Goal: Task Accomplishment & Management: Manage account settings

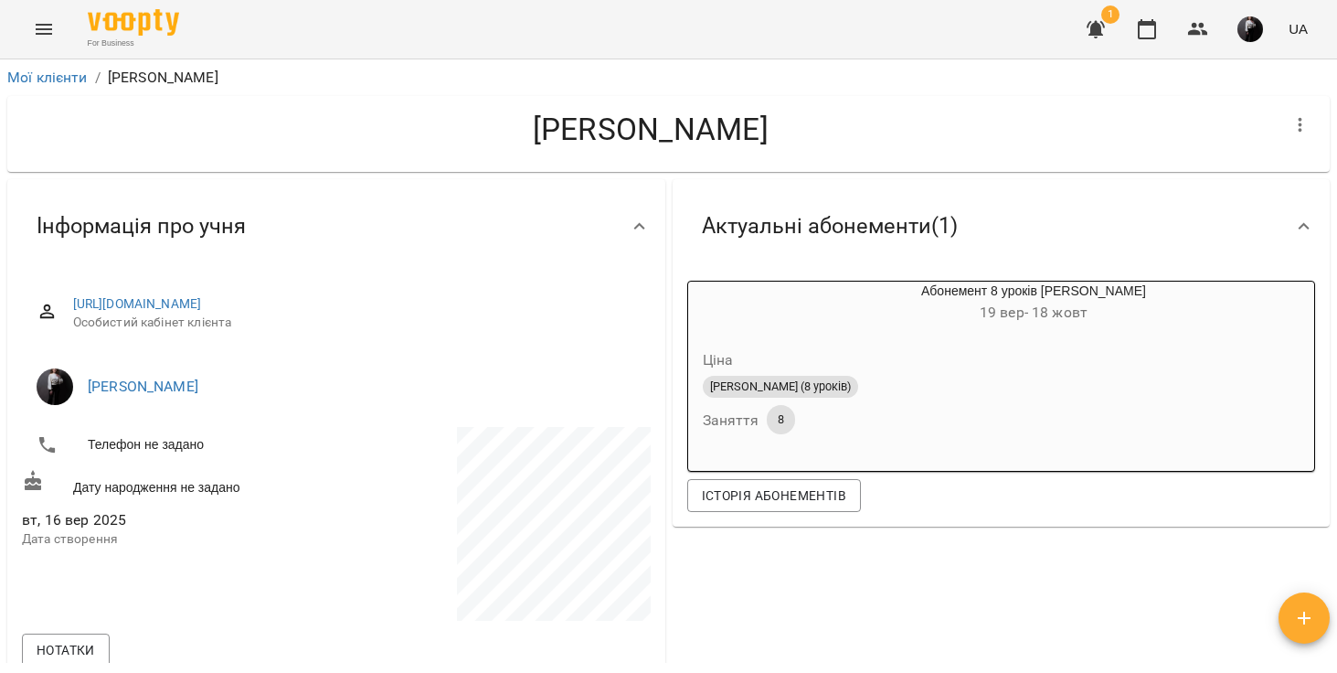
click at [40, 34] on icon "Menu" at bounding box center [44, 29] width 16 height 11
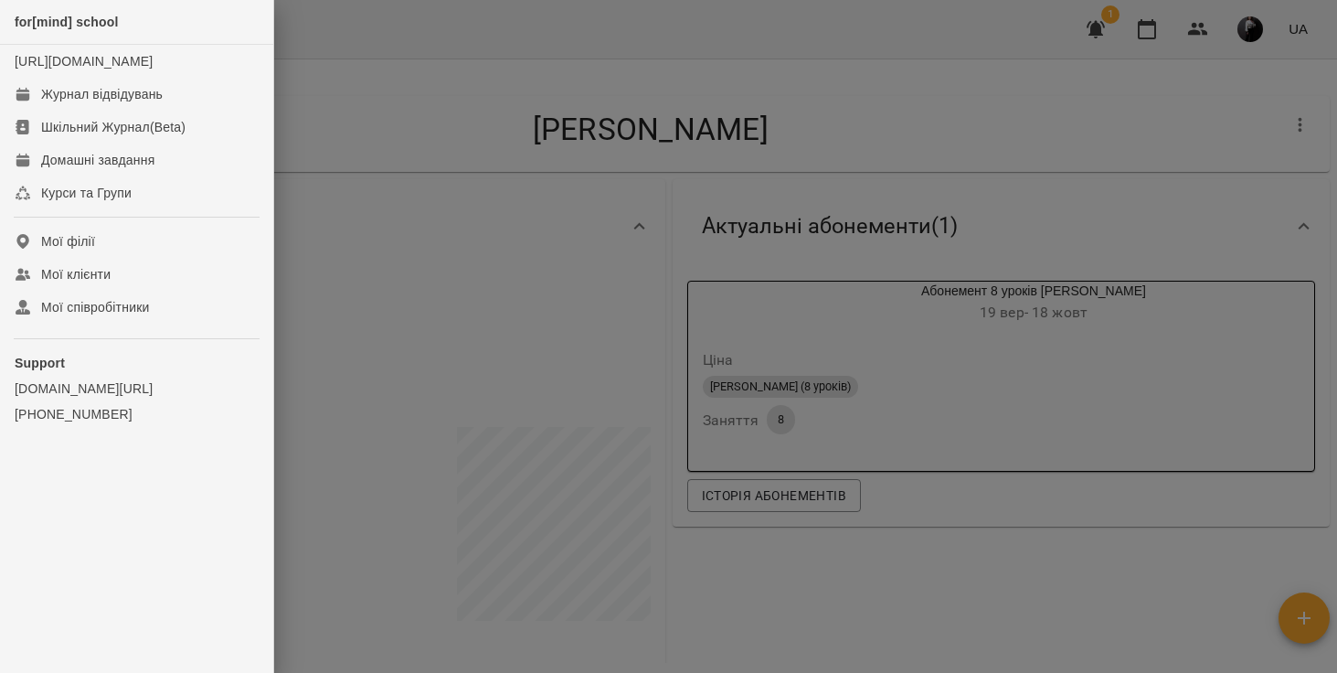
click at [1269, 17] on div at bounding box center [668, 336] width 1337 height 673
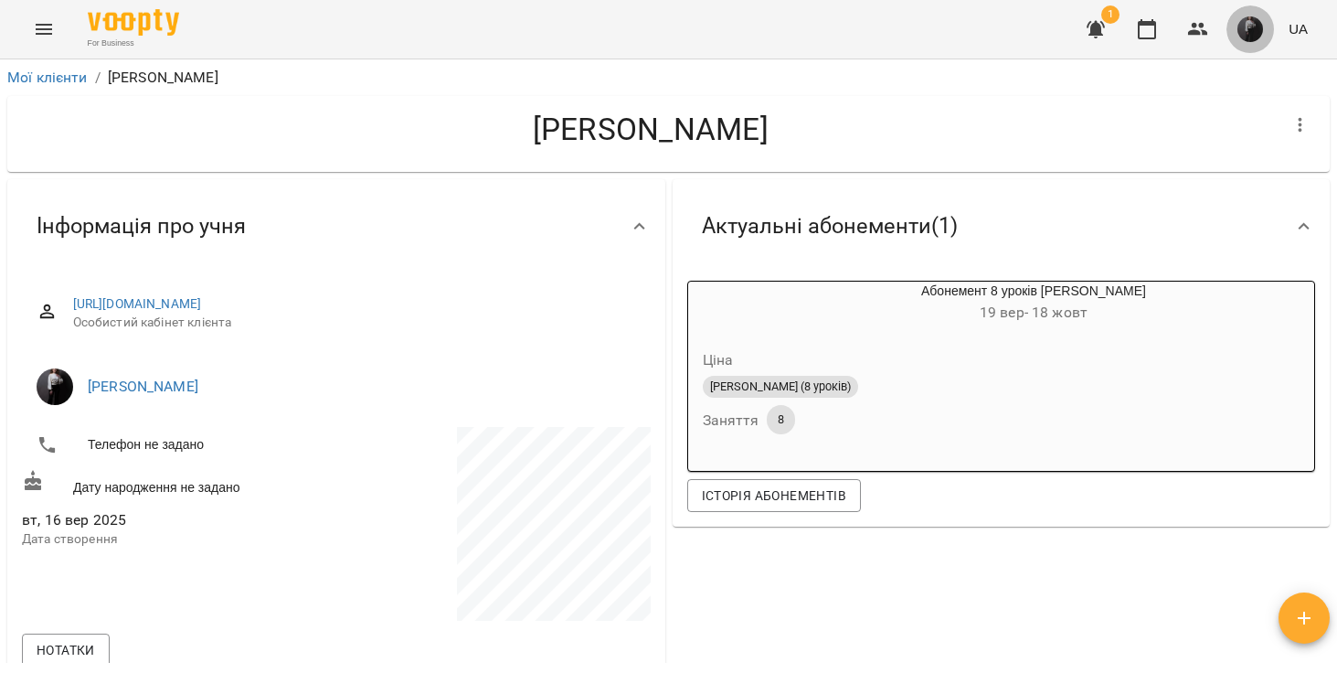
click at [1253, 30] on img "button" at bounding box center [1251, 29] width 26 height 26
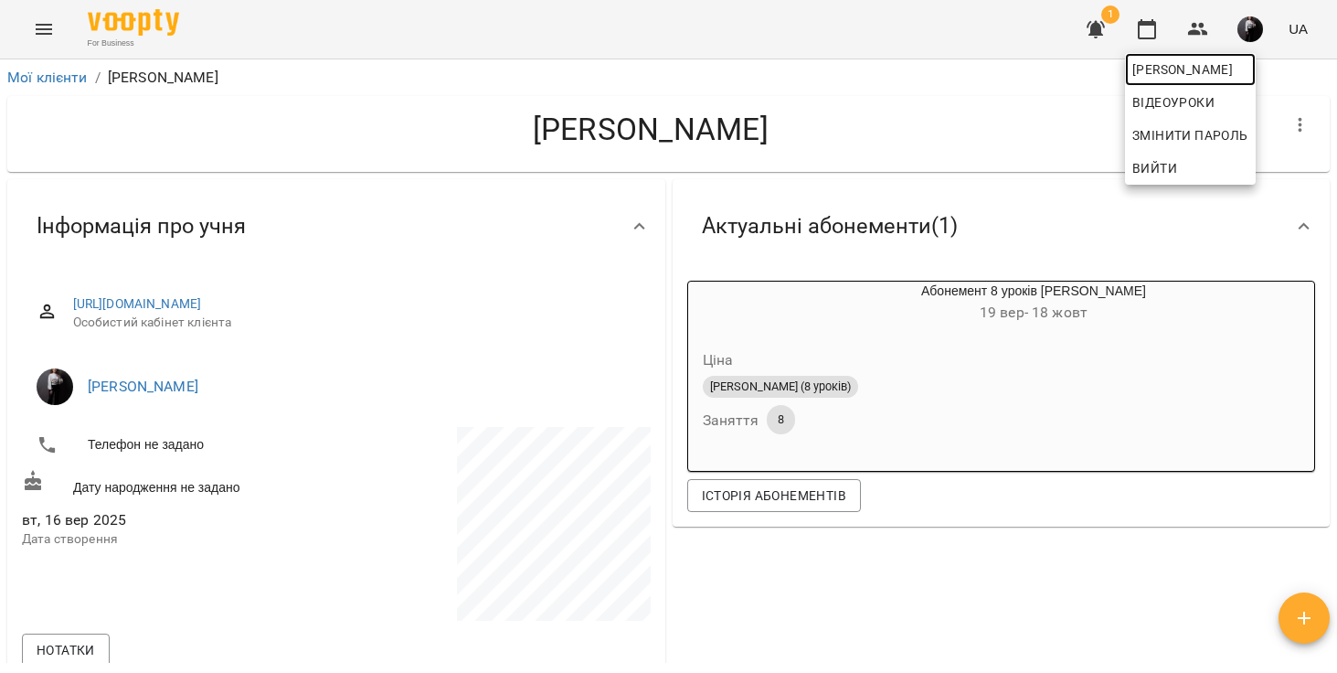
click at [1209, 68] on span "[PERSON_NAME]" at bounding box center [1191, 70] width 116 height 22
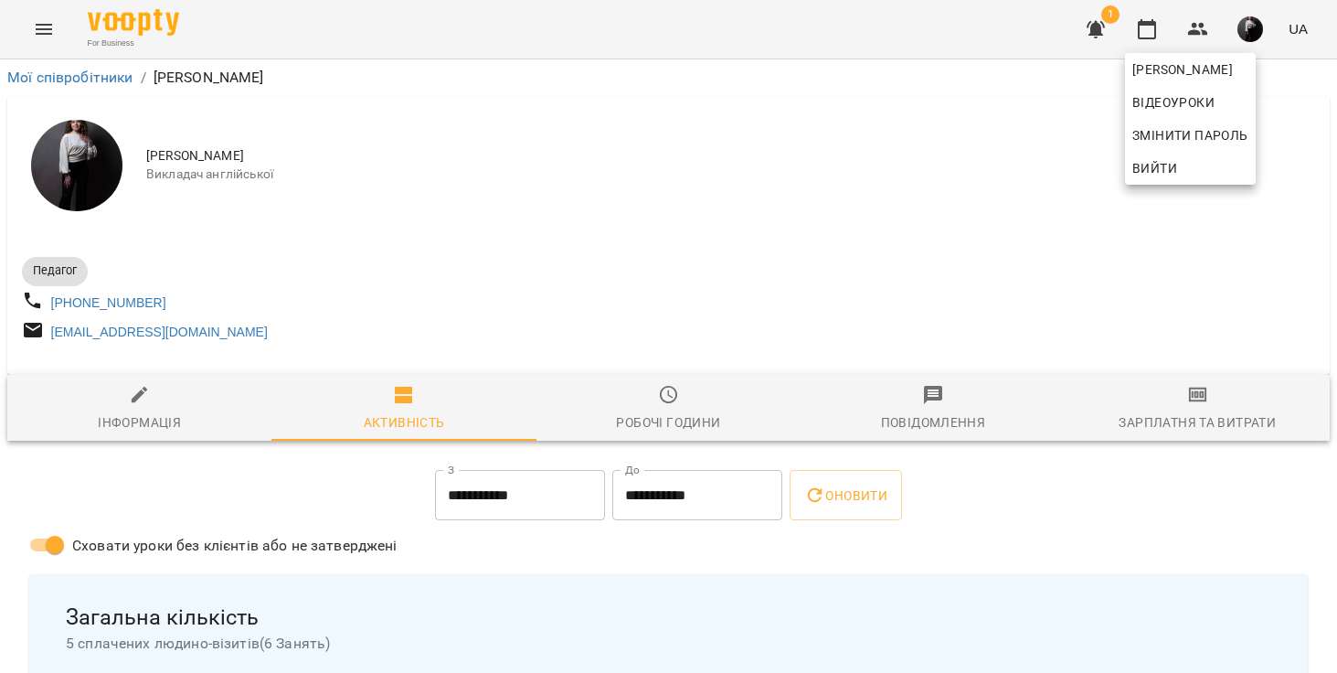
click at [926, 395] on div at bounding box center [668, 336] width 1337 height 673
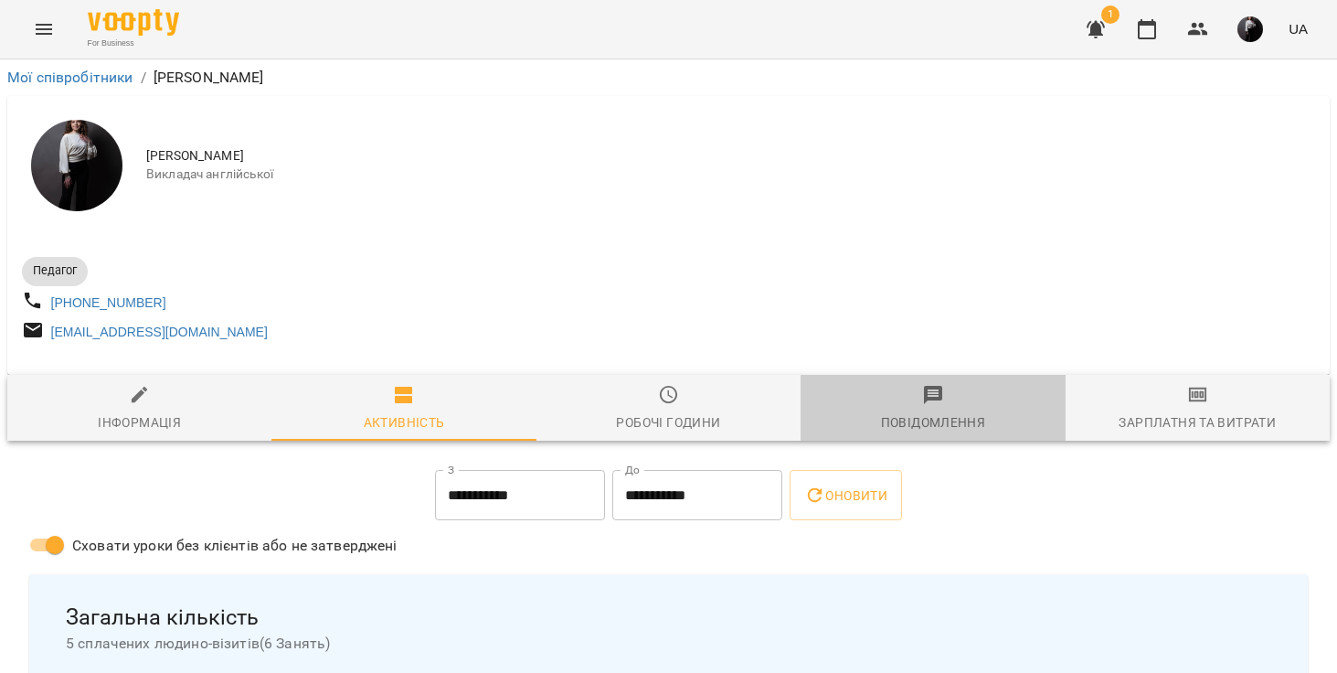
click at [925, 401] on icon "button" at bounding box center [933, 395] width 18 height 18
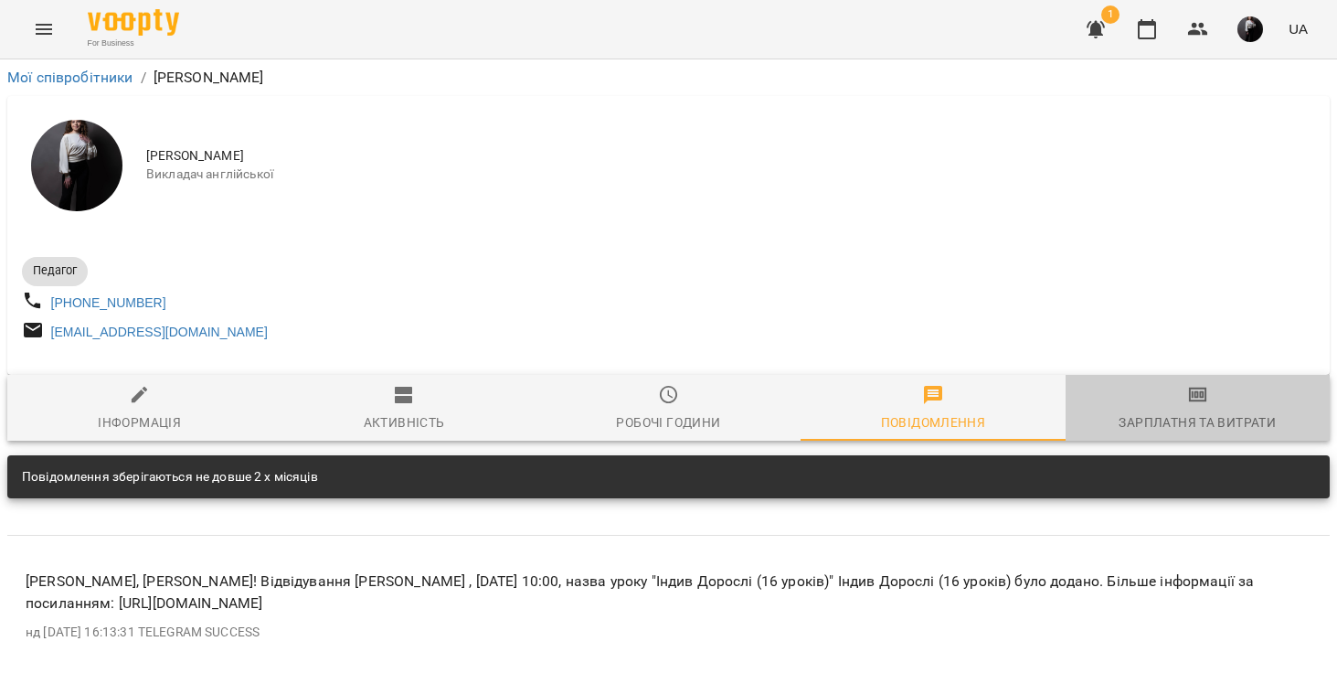
click at [1171, 429] on div "Зарплатня та Витрати" at bounding box center [1197, 422] width 157 height 22
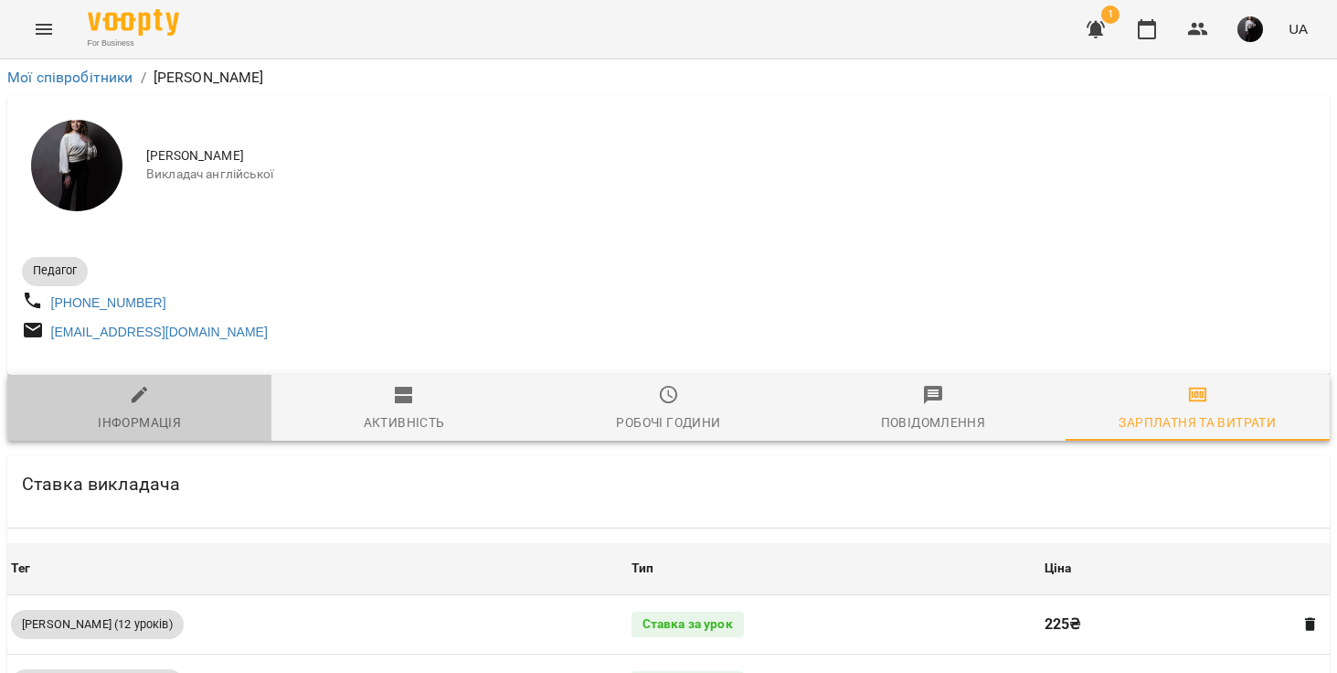
click at [156, 420] on div "Інформація" at bounding box center [139, 422] width 83 height 22
select select "**"
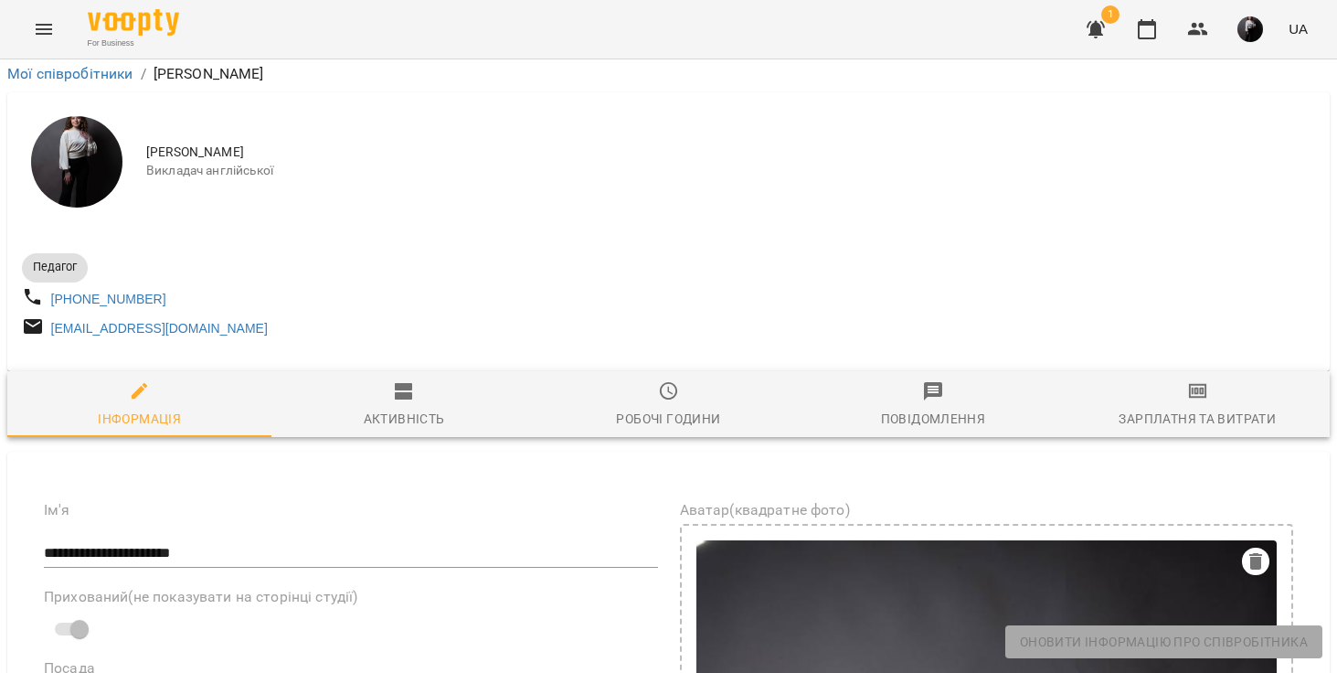
scroll to position [300, 0]
click at [186, 590] on label "Прихований(не показувати на сторінці студії)" at bounding box center [351, 597] width 614 height 15
click at [1151, 23] on icon "button" at bounding box center [1147, 29] width 18 height 20
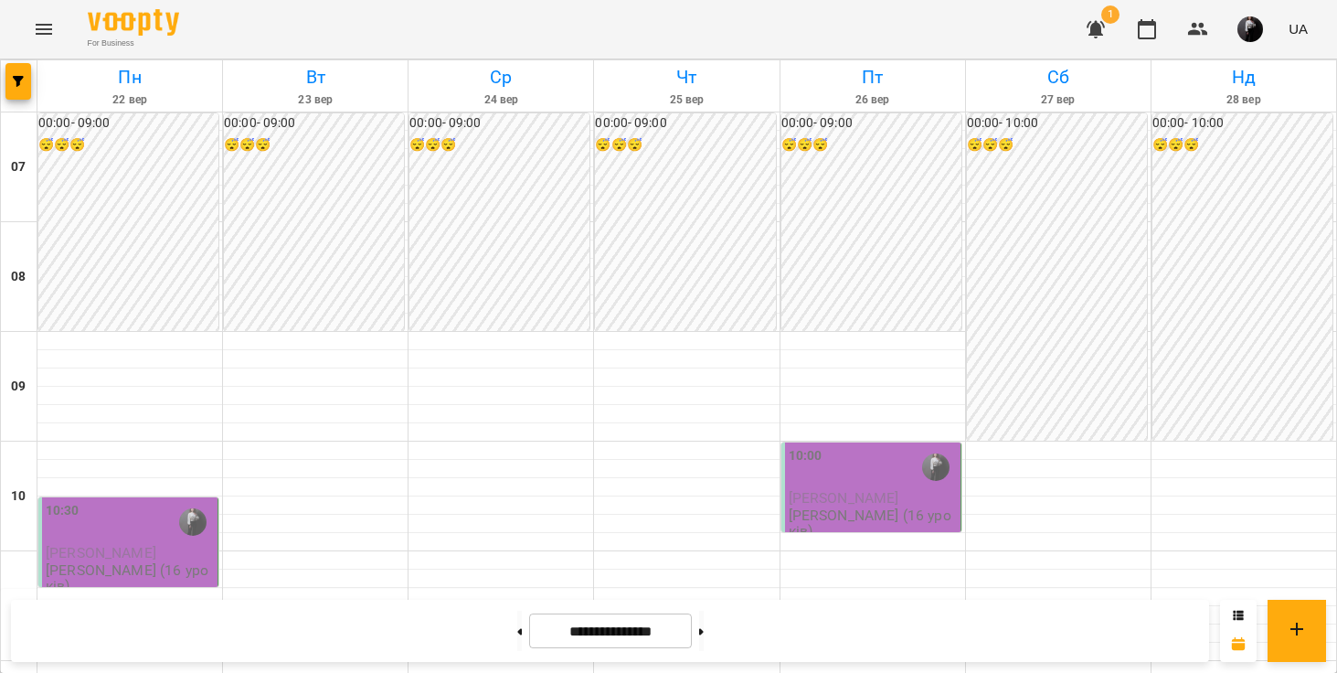
click at [1104, 22] on icon "button" at bounding box center [1096, 29] width 22 height 22
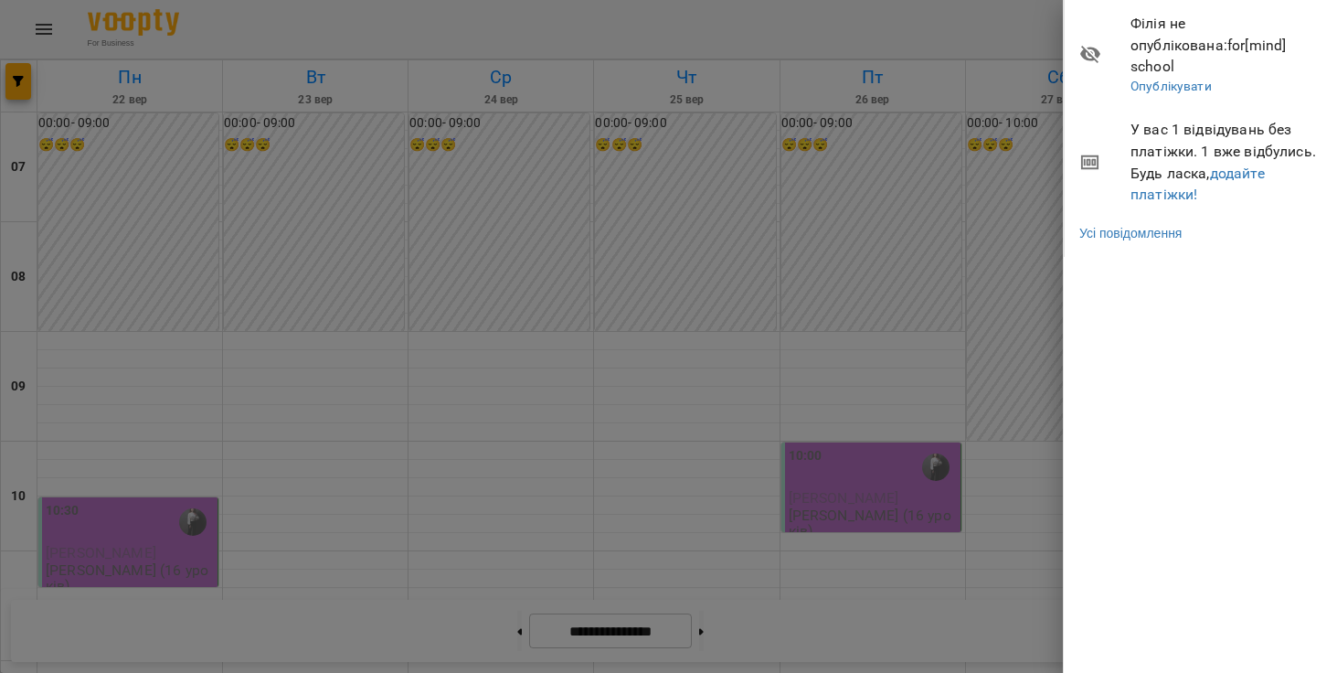
click at [963, 45] on div at bounding box center [668, 336] width 1337 height 673
